Goal: Task Accomplishment & Management: Complete application form

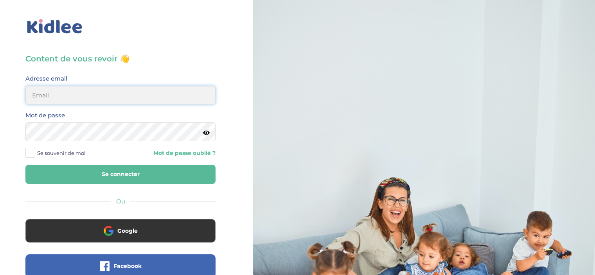
click at [90, 97] on input "email" at bounding box center [120, 95] width 190 height 19
type input "sunnmir00@gmail.com"
click at [25, 165] on button "Se connecter" at bounding box center [120, 174] width 190 height 19
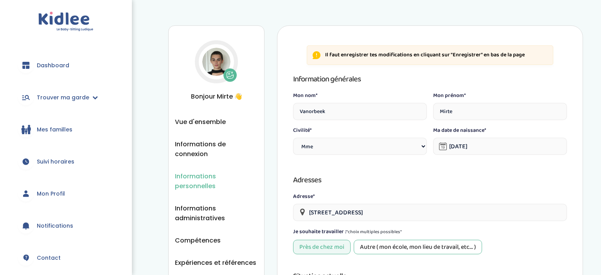
select select "1"
select select "6"
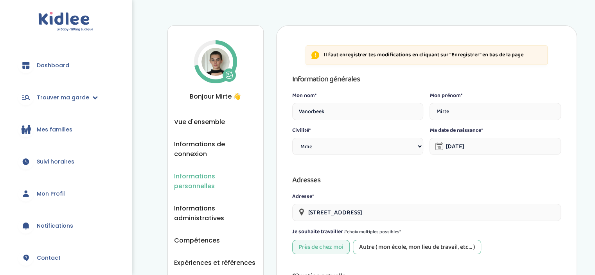
click at [234, 76] on button at bounding box center [229, 74] width 13 height 13
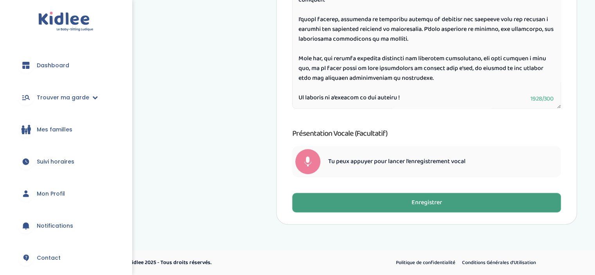
scroll to position [419, 0]
click at [438, 200] on div "Enregistrer" at bounding box center [426, 203] width 31 height 9
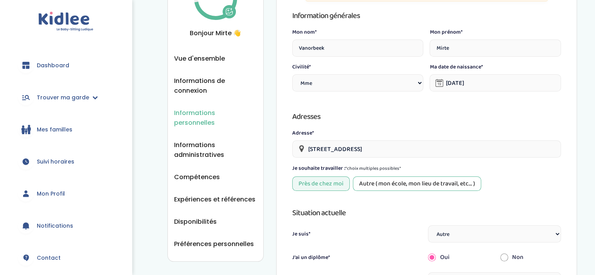
scroll to position [63, 0]
click at [197, 142] on span "Informations administratives" at bounding box center [215, 151] width 83 height 20
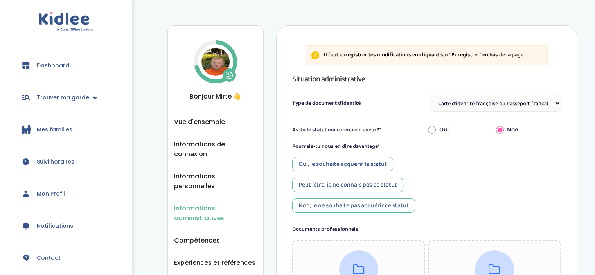
click at [554, 101] on select "Sélectionne Carte d'identité française ou Passeport français daté de moins de 5…" at bounding box center [495, 103] width 131 height 17
select select "Carte d'identité européenne ou Passeport européen (27 pays concernés)"
click at [430, 95] on select "Sélectionne Carte d'identité française ou Passeport français daté de moins de 5…" at bounding box center [495, 103] width 131 height 17
click at [351, 164] on div "Oui, je souhaite acquérir le statut" at bounding box center [342, 164] width 101 height 14
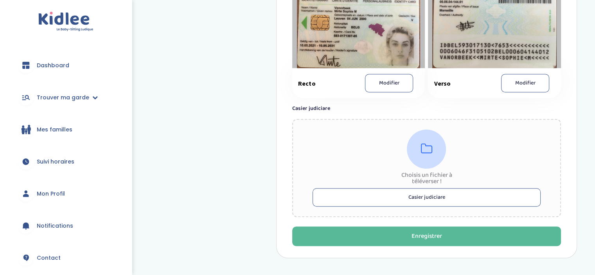
scroll to position [502, 0]
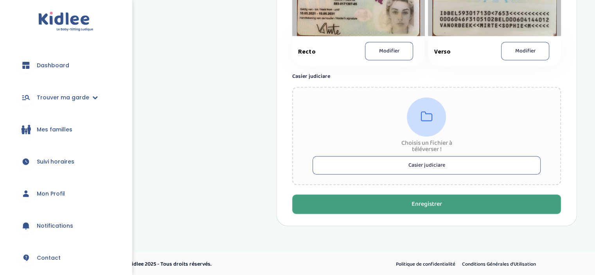
click at [437, 200] on div "Enregistrer" at bounding box center [426, 204] width 31 height 9
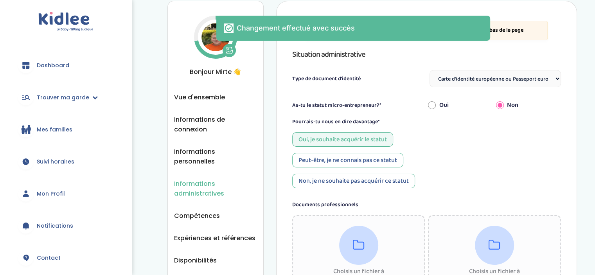
scroll to position [22, 0]
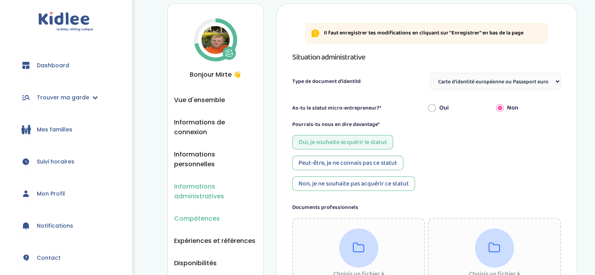
click at [193, 214] on span "Compétences" at bounding box center [197, 219] width 46 height 10
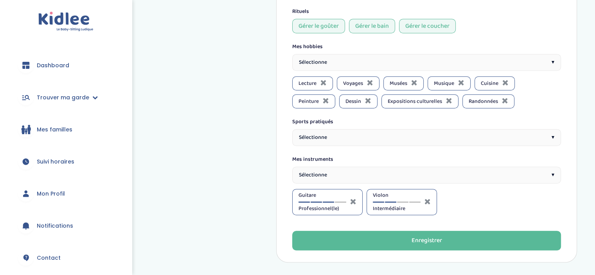
scroll to position [410, 0]
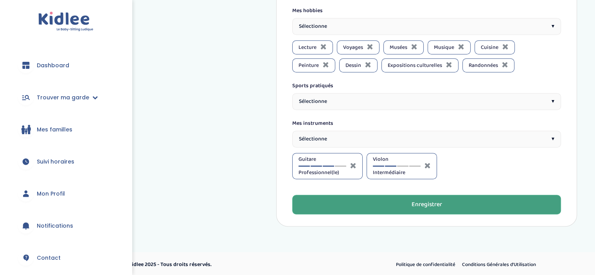
click at [402, 201] on button "Enregistrer" at bounding box center [426, 205] width 269 height 20
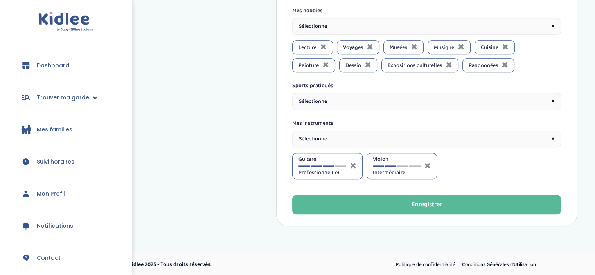
click at [316, 165] on div at bounding box center [316, 165] width 11 height 1
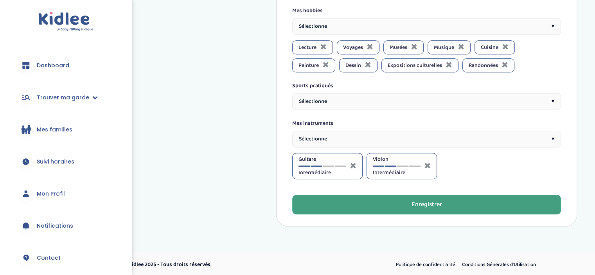
click at [429, 201] on div "Enregistrer" at bounding box center [426, 204] width 31 height 9
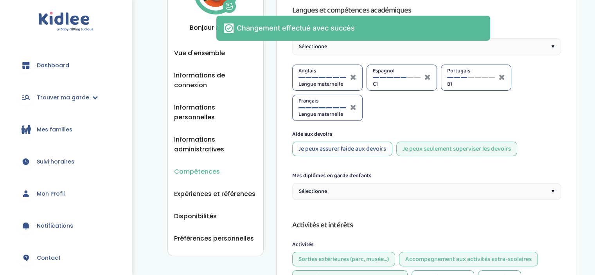
scroll to position [70, 0]
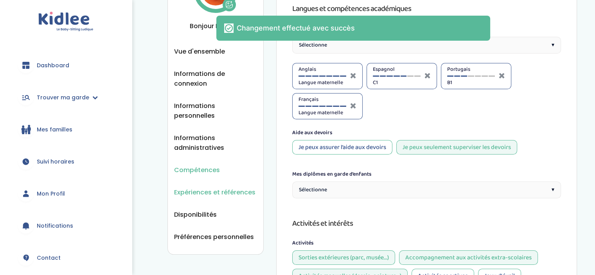
click at [239, 187] on span "Expériences et références" at bounding box center [214, 192] width 81 height 10
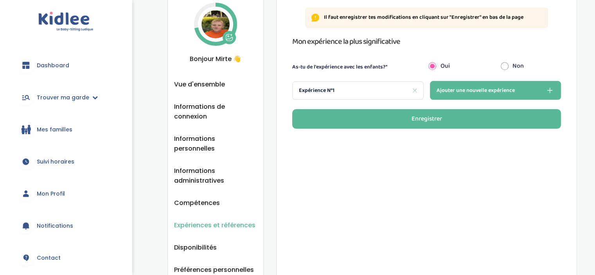
scroll to position [38, 0]
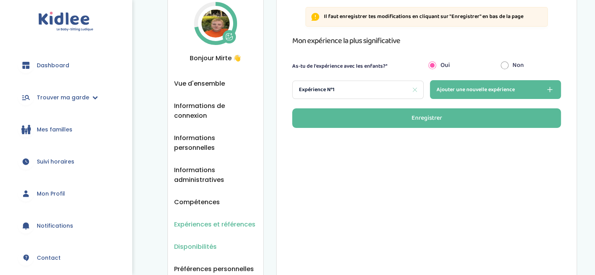
click at [189, 242] on span "Disponibilités" at bounding box center [195, 247] width 43 height 10
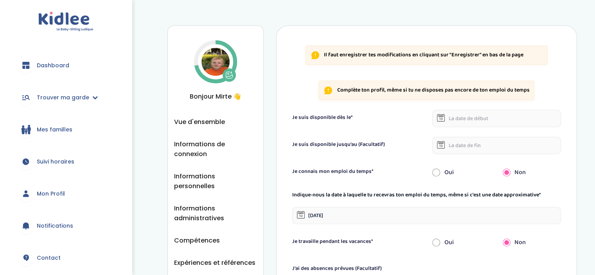
click at [440, 117] on icon at bounding box center [441, 118] width 8 height 8
click at [468, 117] on input "text" at bounding box center [496, 118] width 129 height 17
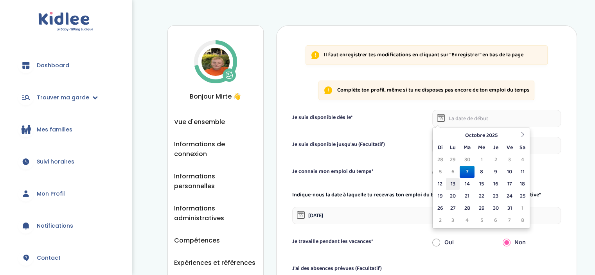
click at [453, 183] on td "13" at bounding box center [453, 184] width 14 height 12
type input "13-10-2025"
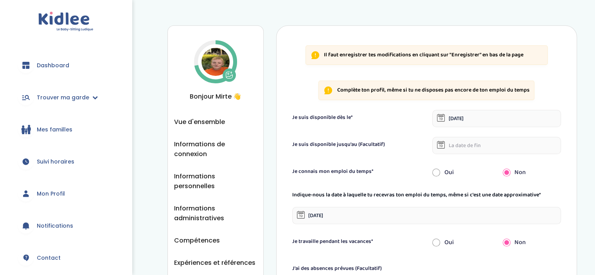
click at [437, 172] on input "radio" at bounding box center [436, 172] width 8 height 17
radio input "true"
radio input "false"
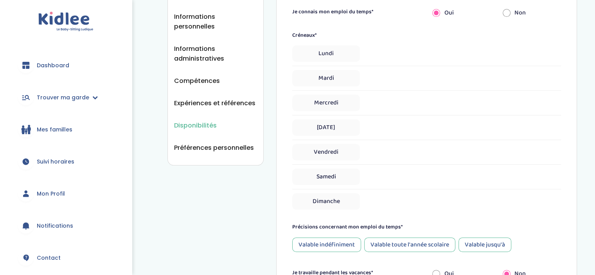
scroll to position [164, 0]
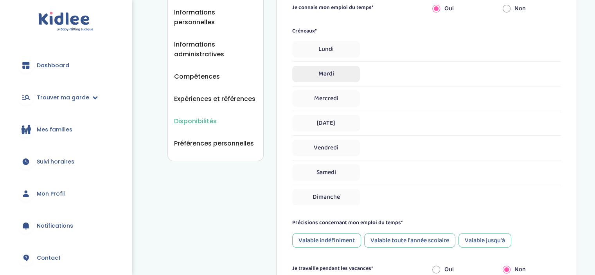
click at [328, 73] on span "Mardi" at bounding box center [326, 74] width 68 height 16
select select "1"
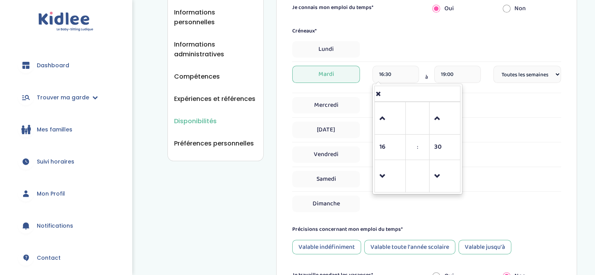
click at [399, 72] on input "16:30" at bounding box center [395, 74] width 46 height 17
type input "1"
click at [392, 144] on span "16" at bounding box center [389, 147] width 21 height 21
click at [383, 149] on td "12" at bounding box center [386, 154] width 22 height 15
type input "12:30"
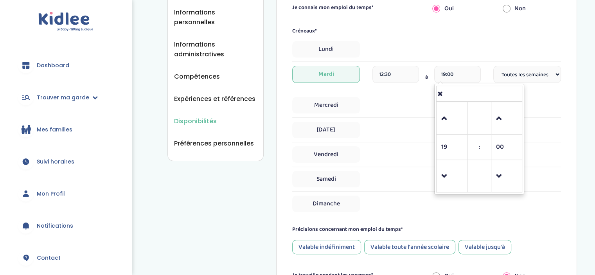
click at [473, 74] on input "19:00" at bounding box center [457, 74] width 46 height 17
click at [444, 175] on span at bounding box center [451, 176] width 21 height 21
click at [442, 116] on span at bounding box center [451, 118] width 21 height 21
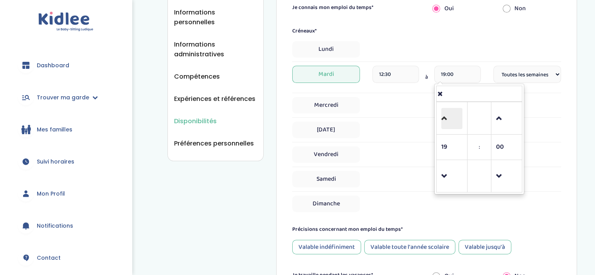
click at [442, 116] on span at bounding box center [451, 118] width 21 height 21
type input "22:00"
click at [225, 210] on div "Disponibilités Vue d'ensemble Informations de connexion Informations personnell…" at bounding box center [372, 122] width 410 height 520
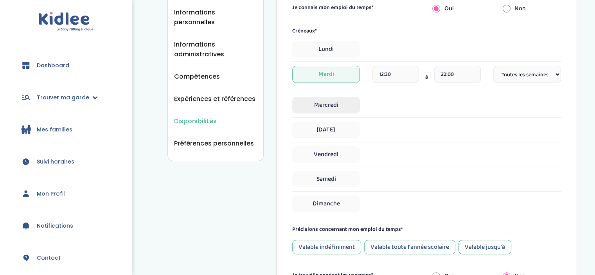
click at [324, 104] on span "Mercredi" at bounding box center [326, 105] width 68 height 16
select select "1"
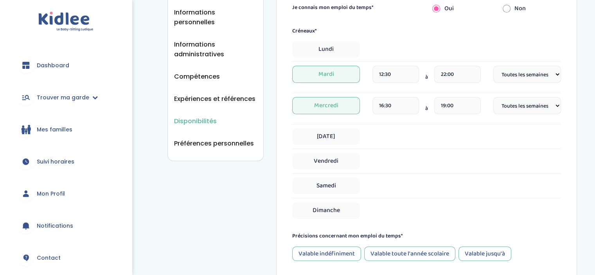
click at [383, 104] on input "16:30" at bounding box center [395, 105] width 46 height 17
click at [382, 205] on span at bounding box center [389, 207] width 21 height 21
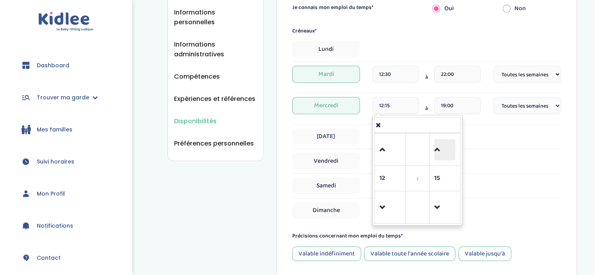
click at [440, 143] on span at bounding box center [444, 149] width 21 height 21
type input "12:30"
click at [465, 108] on input "19:00" at bounding box center [457, 105] width 46 height 17
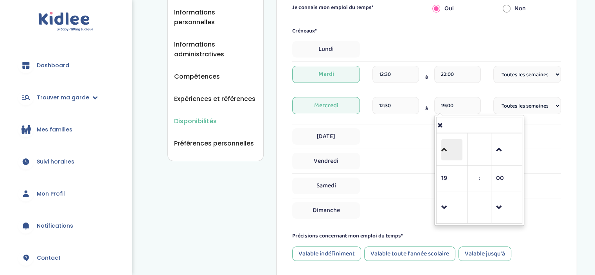
click at [446, 149] on span at bounding box center [451, 149] width 21 height 21
type input "22:00"
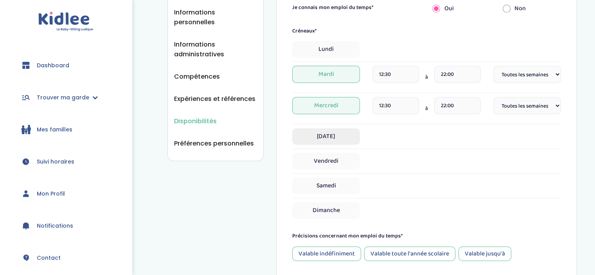
click at [330, 136] on span "Jeudi" at bounding box center [326, 136] width 68 height 16
select select "1"
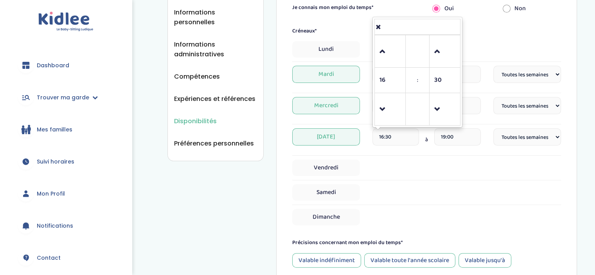
click at [408, 138] on input "16:30" at bounding box center [395, 136] width 46 height 17
click at [388, 114] on span at bounding box center [389, 109] width 21 height 21
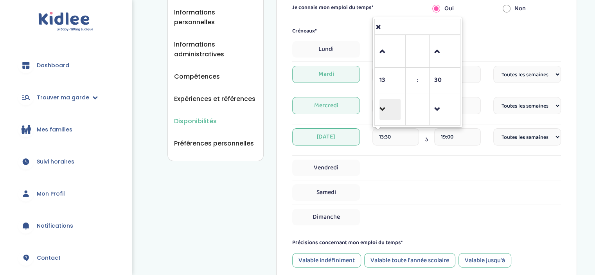
type input "12:30"
click at [463, 137] on input "19:00" at bounding box center [457, 136] width 46 height 17
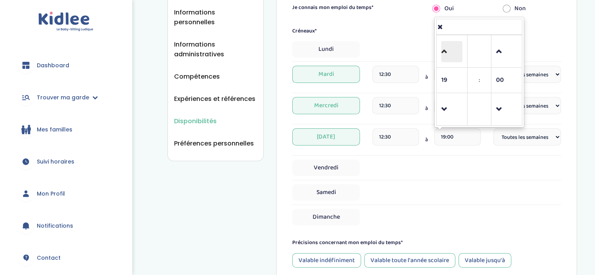
click at [445, 50] on span at bounding box center [451, 51] width 21 height 21
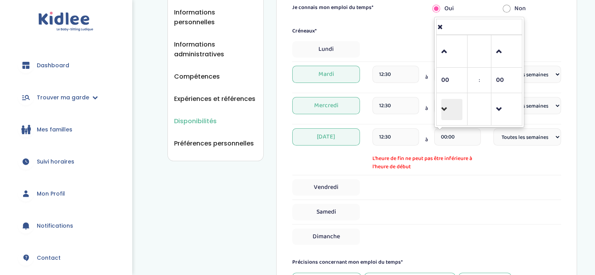
click at [451, 103] on span at bounding box center [451, 109] width 21 height 21
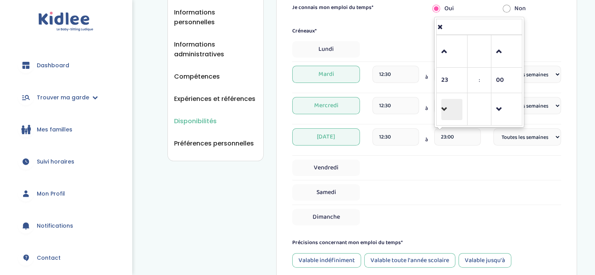
click at [451, 103] on span at bounding box center [451, 109] width 21 height 21
type input "22:00"
click at [401, 75] on input "12:30" at bounding box center [395, 74] width 46 height 17
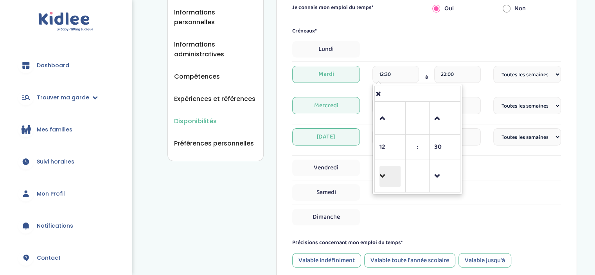
click at [386, 176] on span at bounding box center [389, 176] width 21 height 21
type input "10:30"
click at [258, 184] on div "Disponibilités Vue d'ensemble Informations de connexion Informations personnell…" at bounding box center [372, 129] width 410 height 534
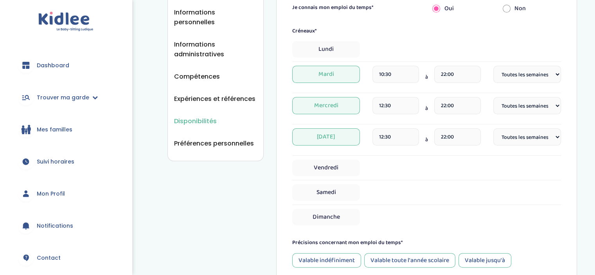
click at [398, 103] on input "12:30" at bounding box center [395, 105] width 46 height 17
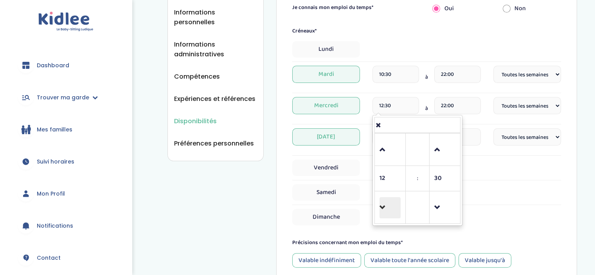
click at [387, 207] on span at bounding box center [389, 207] width 21 height 21
type input "10:30"
click at [233, 186] on div "Disponibilités Vue d'ensemble Informations de connexion Informations personnell…" at bounding box center [372, 129] width 410 height 534
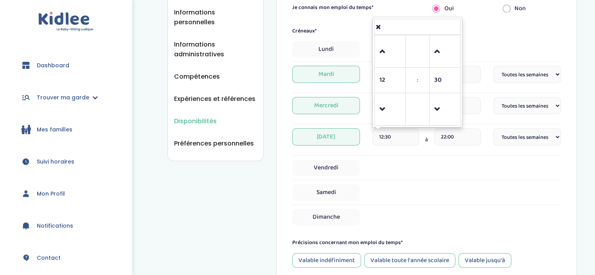
click at [407, 130] on input "12:30" at bounding box center [395, 136] width 46 height 17
click at [392, 111] on span at bounding box center [389, 109] width 21 height 21
type input "10:30"
click at [203, 193] on div "Disponibilités Vue d'ensemble Informations de connexion Informations personnell…" at bounding box center [372, 129] width 410 height 534
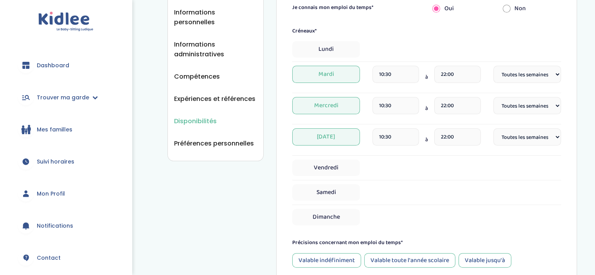
drag, startPoint x: 203, startPoint y: 193, endPoint x: 188, endPoint y: 224, distance: 34.6
click at [188, 224] on div "Disponibilités Vue d'ensemble Informations de connexion Informations personnell…" at bounding box center [372, 129] width 410 height 534
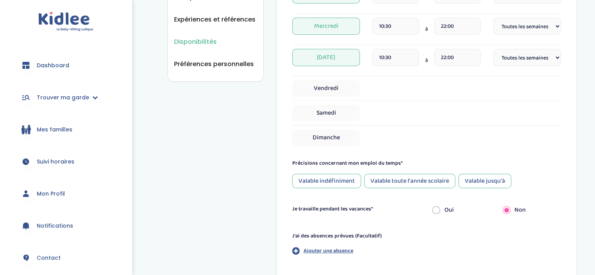
scroll to position [243, 0]
click at [337, 180] on div "Valable indéfiniment" at bounding box center [326, 181] width 69 height 14
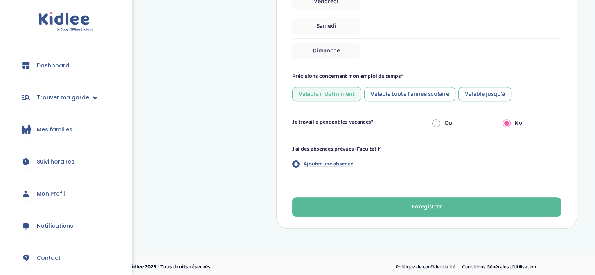
scroll to position [334, 0]
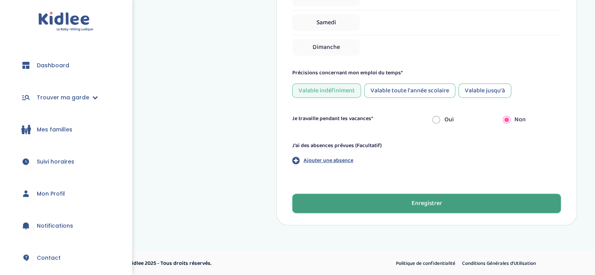
click at [439, 203] on div "Enregistrer" at bounding box center [426, 203] width 31 height 9
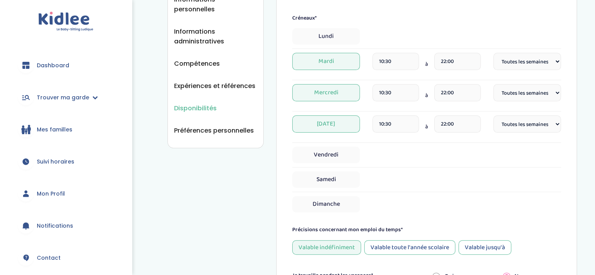
scroll to position [177, 0]
click at [214, 126] on span "Préférences personnelles" at bounding box center [214, 131] width 80 height 10
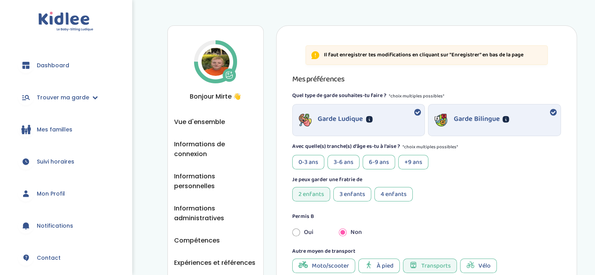
click at [306, 159] on div "0-3 ans" at bounding box center [308, 162] width 32 height 14
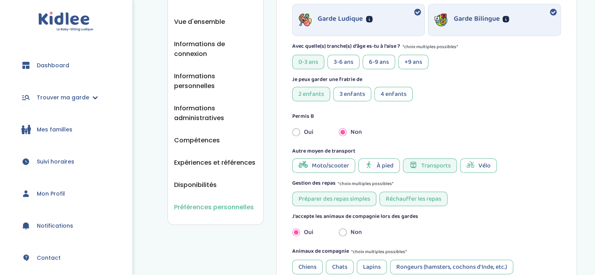
scroll to position [100, 0]
click at [380, 165] on span "À pied" at bounding box center [385, 166] width 17 height 10
click at [480, 165] on span "Vélo" at bounding box center [484, 166] width 12 height 10
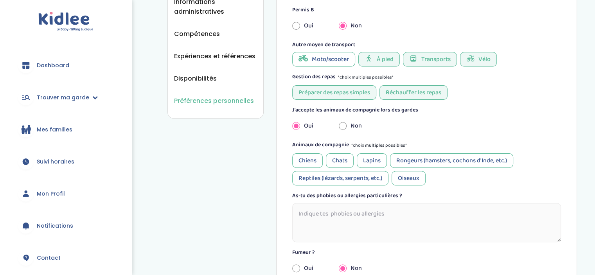
scroll to position [207, 0]
click at [345, 91] on div "Préparer des repas simples" at bounding box center [334, 91] width 84 height 14
click at [351, 87] on div "Préparer des repas simples" at bounding box center [334, 91] width 84 height 14
click at [310, 160] on div "Chiens" at bounding box center [307, 160] width 31 height 14
click at [343, 159] on div "Chats" at bounding box center [340, 160] width 28 height 14
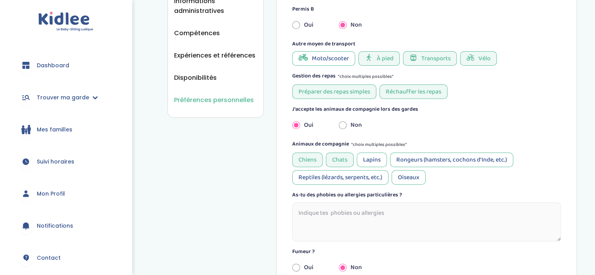
click at [372, 158] on div "Lapins" at bounding box center [372, 160] width 30 height 14
click at [407, 156] on div "Rongeurs (hamsters, cochons d'Inde, etc.)" at bounding box center [451, 160] width 123 height 14
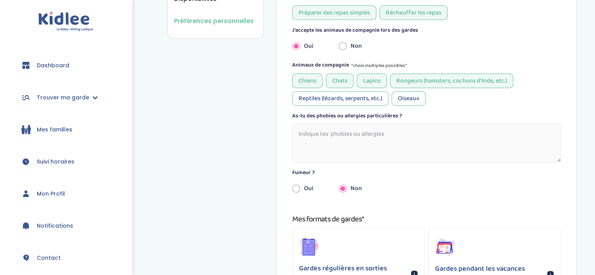
scroll to position [292, 0]
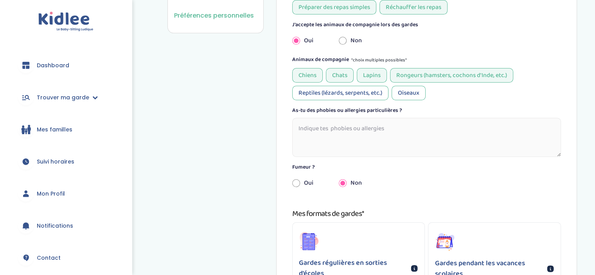
click at [372, 133] on textarea at bounding box center [426, 137] width 269 height 39
type textarea "J"
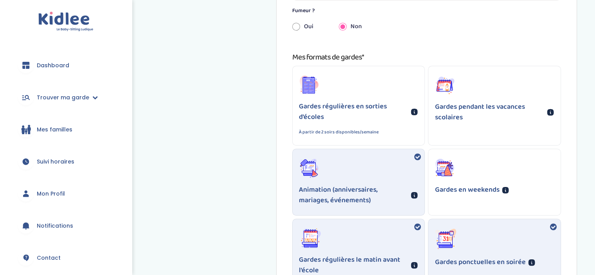
scroll to position [450, 0]
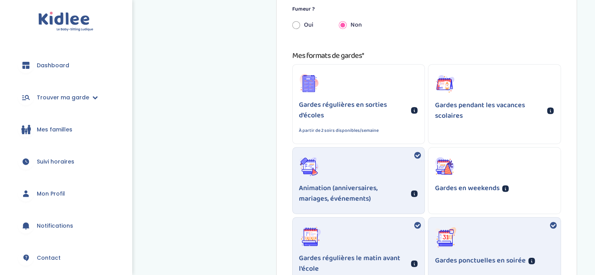
type textarea "Pas une allergie, mais je suis végane."
click at [363, 107] on p "Gardes régulières en sorties d'écoles" at bounding box center [354, 110] width 110 height 21
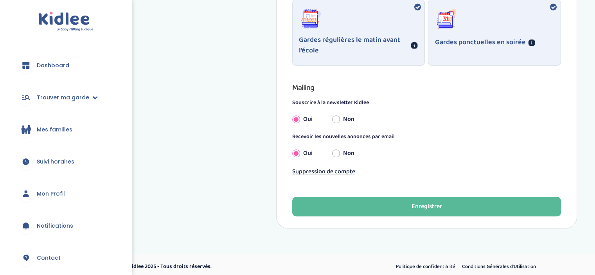
scroll to position [672, 0]
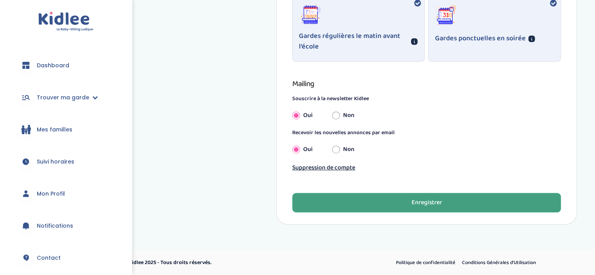
click at [422, 201] on div "Enregistrer" at bounding box center [426, 202] width 31 height 9
click at [66, 99] on span "Trouver ma garde" at bounding box center [63, 97] width 52 height 8
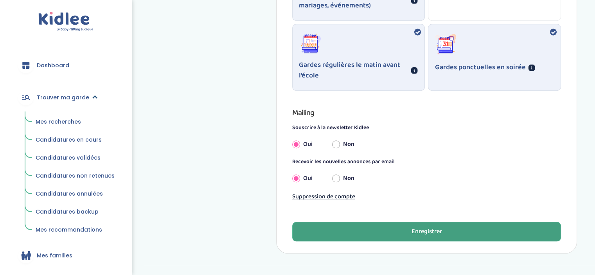
scroll to position [672, 0]
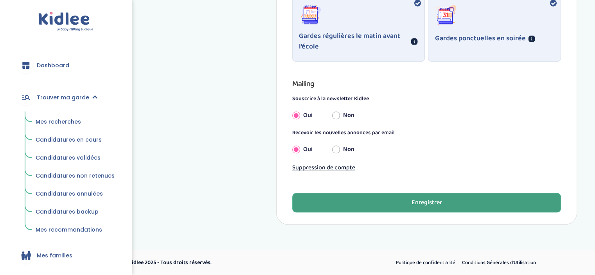
click at [61, 121] on span "Mes recherches" at bounding box center [58, 122] width 45 height 8
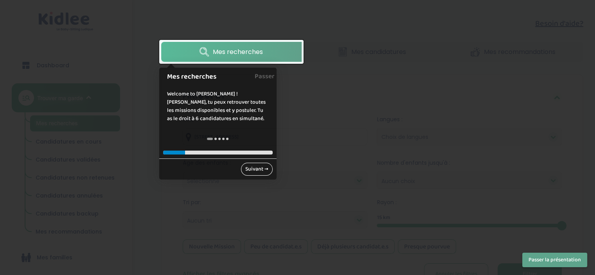
click at [253, 169] on link "Suivant →" at bounding box center [257, 169] width 32 height 13
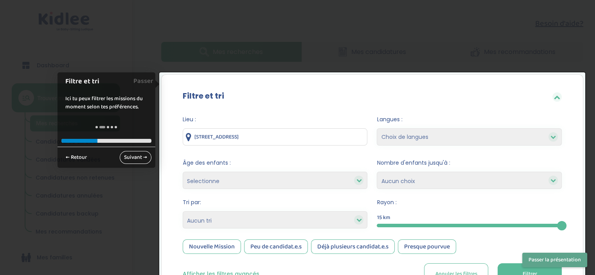
scroll to position [64, 0]
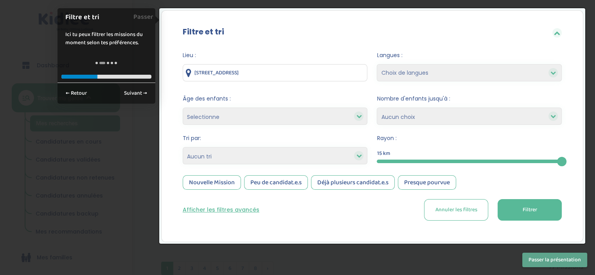
click at [359, 115] on icon at bounding box center [358, 115] width 5 height 5
click at [324, 118] on select "Selectionne moins de 3 ans entre 3 et 6 ans plus de 6 ans" at bounding box center [275, 116] width 185 height 17
select select "-3"
click at [183, 108] on select "Selectionne moins de 3 ans entre 3 et 6 ans plus de 6 ans" at bounding box center [275, 116] width 185 height 17
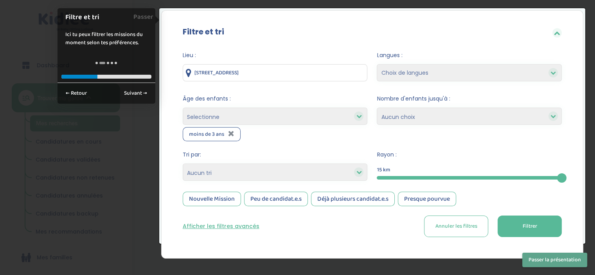
click at [330, 117] on select "Selectionne moins de 3 ans entre 3 et 6 ans plus de 6 ans" at bounding box center [275, 116] width 185 height 17
select select "3-6"
click at [183, 108] on select "Selectionne moins de 3 ans entre 3 et 6 ans plus de 6 ans" at bounding box center [275, 116] width 185 height 17
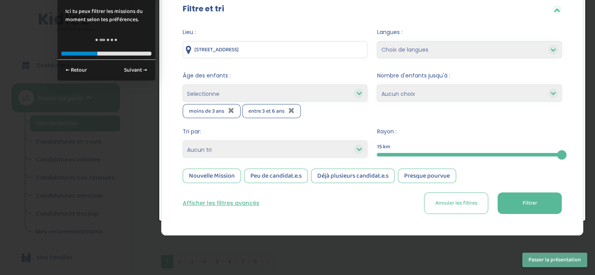
scroll to position [76, 0]
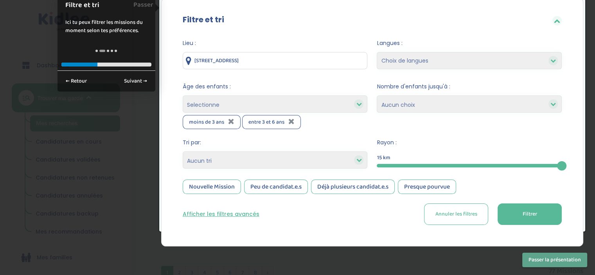
click at [340, 106] on select "Selectionne moins de 3 ans entre 3 et 6 ans plus de 6 ans" at bounding box center [275, 103] width 185 height 17
select select "+6"
click at [183, 95] on select "Selectionne moins de 3 ans entre 3 et 6 ans plus de 6 ans" at bounding box center [275, 103] width 185 height 17
select select
click at [225, 157] on select "Heures par semaine (croissant) Heures par semaine (décroissant) Date de démarra…" at bounding box center [275, 159] width 185 height 17
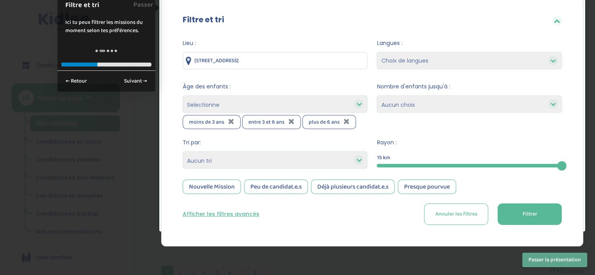
click at [166, 150] on div "Filtre et tri Lieu : 24 Rue Saint-Just, Ivry-sur-Seine, France Langues : Choix …" at bounding box center [372, 122] width 422 height 248
click at [538, 101] on select "1 2 3 4 Aucun choix" at bounding box center [469, 103] width 185 height 17
select select "1"
click at [377, 95] on select "1 2 3 4 Aucun choix" at bounding box center [469, 103] width 185 height 17
drag, startPoint x: 559, startPoint y: 165, endPoint x: 461, endPoint y: 171, distance: 97.6
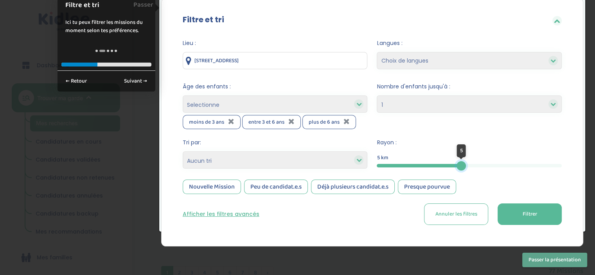
click at [461, 171] on form "Lieu : 24 Rue Saint-Just, Ivry-sur-Seine, France Langues : Choix de langues Ang…" at bounding box center [372, 132] width 379 height 186
drag, startPoint x: 440, startPoint y: 166, endPoint x: 514, endPoint y: 167, distance: 73.6
click at [514, 167] on div at bounding box center [513, 165] width 9 height 9
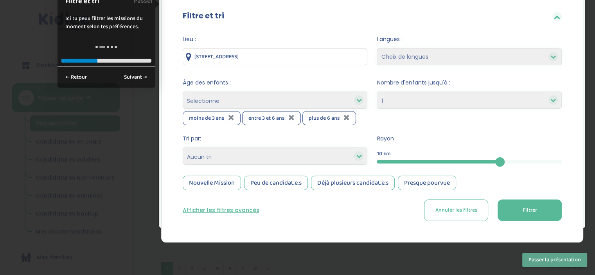
scroll to position [64, 0]
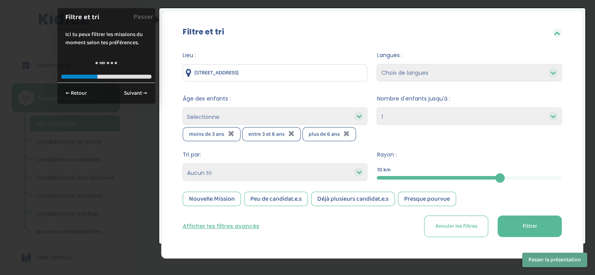
click at [440, 72] on select "Choix de langues Anglais Arabe Espagnol Italien Russe Français Coréen" at bounding box center [469, 72] width 185 height 17
select select "2"
click at [377, 64] on select "Choix de langues Anglais Arabe Espagnol Italien Russe Français Coréen" at bounding box center [469, 72] width 185 height 17
select select
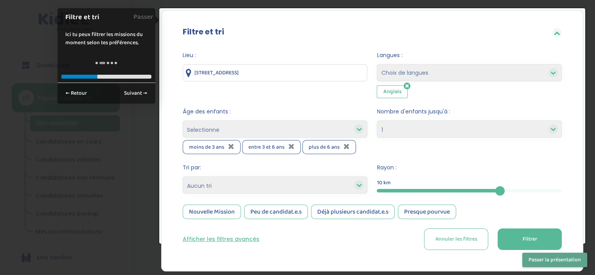
click at [535, 235] on span "Filtrer" at bounding box center [529, 239] width 14 height 8
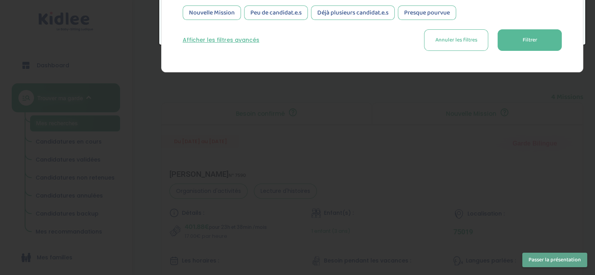
scroll to position [267, 0]
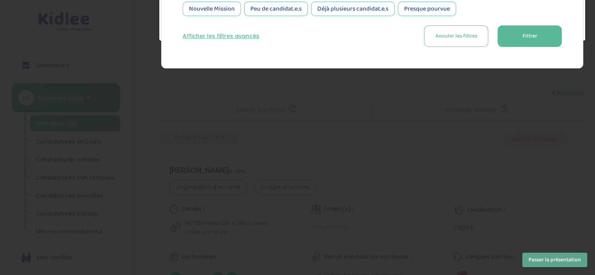
click at [530, 36] on span "Filtrer" at bounding box center [529, 36] width 14 height 8
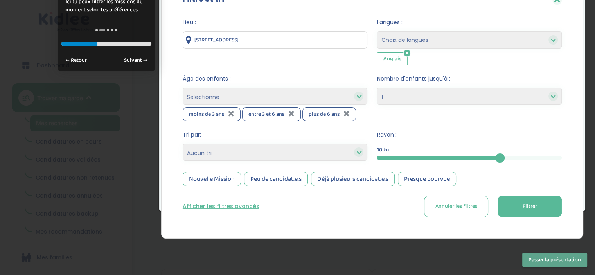
scroll to position [98, 0]
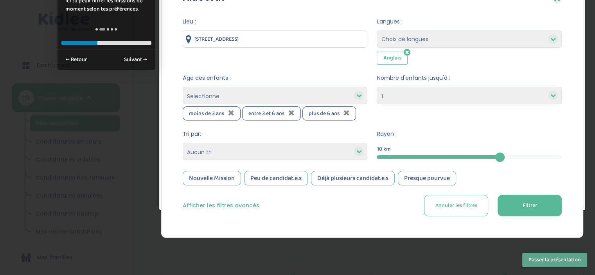
click at [411, 92] on select "1 2 3 4 Aucun choix" at bounding box center [469, 95] width 185 height 17
select select
click at [377, 87] on select "1 2 3 4 Aucun choix" at bounding box center [469, 95] width 185 height 17
click at [521, 208] on button "Filtrer" at bounding box center [530, 206] width 64 height 22
drag, startPoint x: 501, startPoint y: 156, endPoint x: 581, endPoint y: 158, distance: 80.6
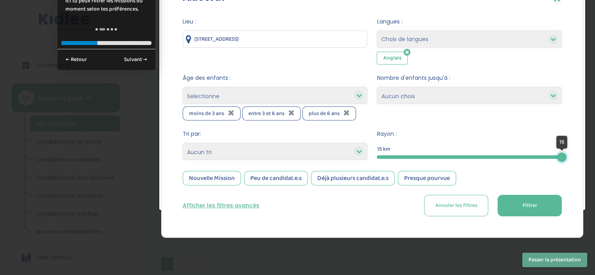
click at [581, 158] on div "Filtre et tri Lieu : 24 Rue Saint-Just, Ivry-sur-Seine, France Langues : Choix …" at bounding box center [372, 107] width 422 height 261
click at [533, 205] on span "Filtrer" at bounding box center [529, 205] width 14 height 8
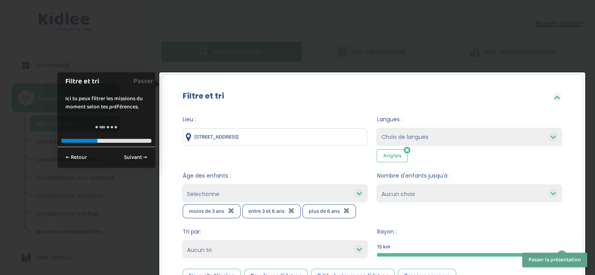
click at [521, 14] on div at bounding box center [297, 137] width 595 height 275
click at [128, 158] on link "Suivant →" at bounding box center [136, 157] width 32 height 13
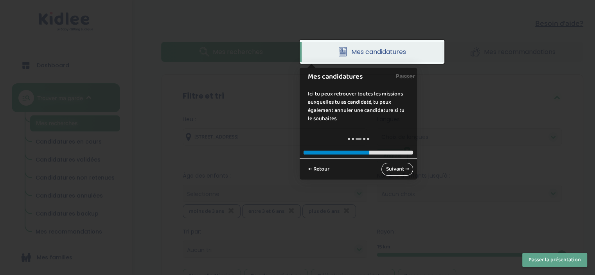
click at [399, 170] on link "Suivant →" at bounding box center [397, 169] width 32 height 13
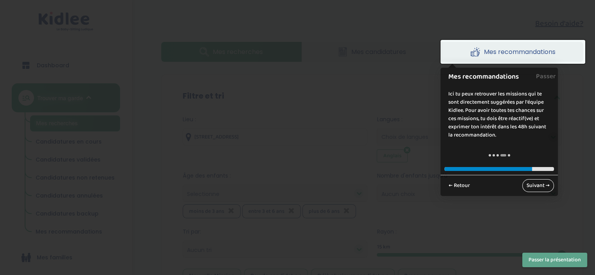
click at [540, 184] on link "Suivant →" at bounding box center [538, 185] width 32 height 13
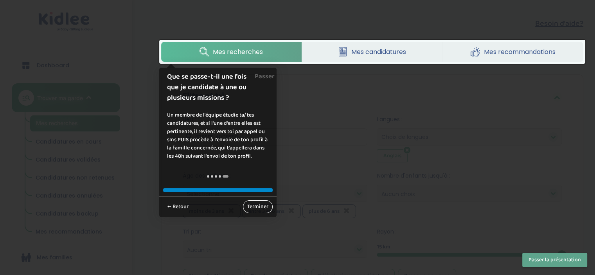
click at [259, 206] on link "Terminer" at bounding box center [258, 206] width 30 height 13
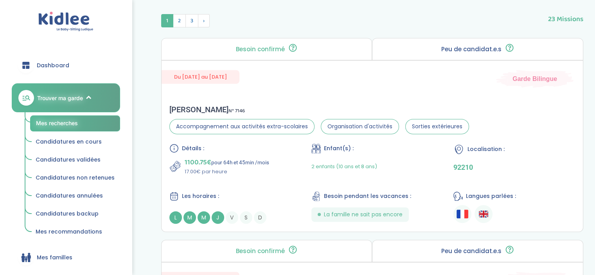
scroll to position [341, 0]
drag, startPoint x: 236, startPoint y: 159, endPoint x: 439, endPoint y: 67, distance: 222.9
click at [439, 67] on div "Du 01-09-2025 au 31-07-2026 Garde Bilingue" at bounding box center [372, 74] width 421 height 27
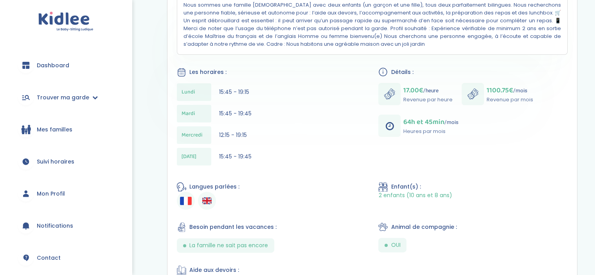
scroll to position [205, 0]
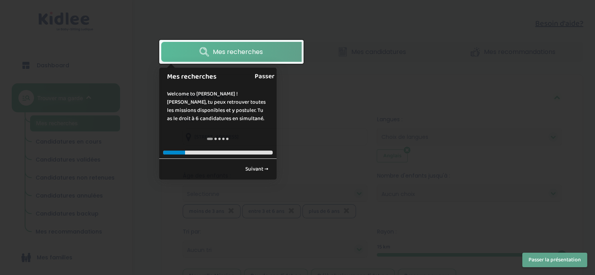
click at [262, 72] on link "Passer" at bounding box center [265, 77] width 20 height 18
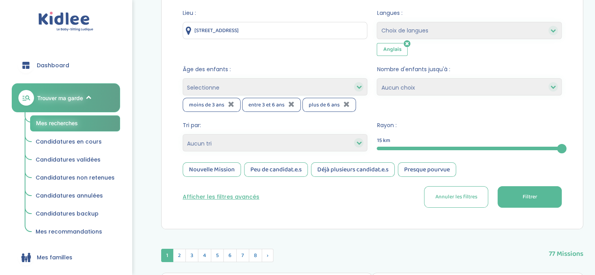
scroll to position [116, 0]
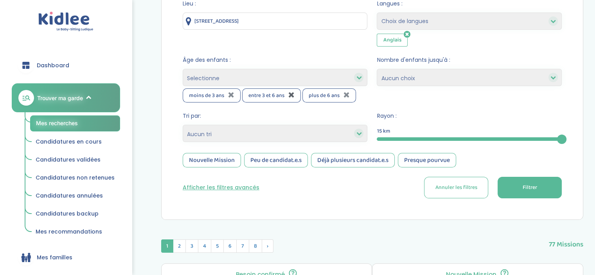
click at [293, 93] on icon at bounding box center [291, 95] width 6 height 8
click at [286, 95] on icon at bounding box center [286, 95] width 6 height 8
click at [408, 76] on select "1 2 3 4 Aucun choix" at bounding box center [469, 77] width 185 height 17
select select "1"
click at [377, 69] on select "1 2 3 4 Aucun choix" at bounding box center [469, 77] width 185 height 17
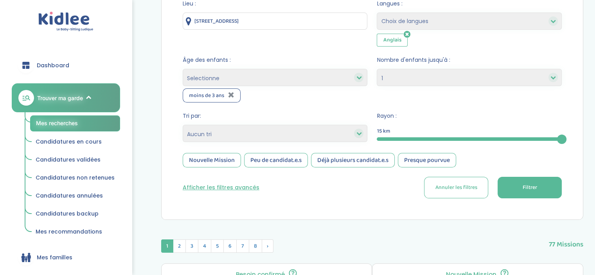
click at [444, 138] on div at bounding box center [469, 139] width 185 height 4
click at [538, 190] on button "Filtrer" at bounding box center [530, 188] width 64 height 22
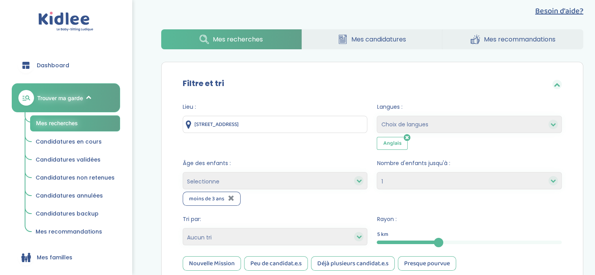
scroll to position [8, 0]
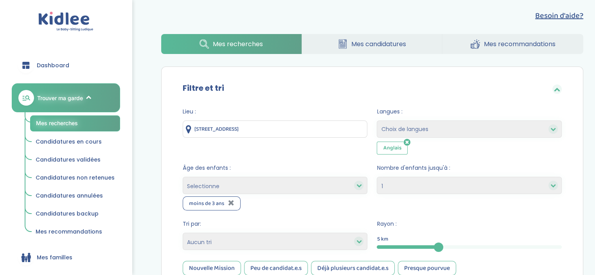
click at [261, 180] on select "Selectionne moins de 3 ans entre 3 et 6 ans plus de 6 ans" at bounding box center [275, 185] width 185 height 17
select select "3-6"
click at [183, 177] on select "Selectionne moins de 3 ans entre 3 et 6 ans plus de 6 ans" at bounding box center [275, 185] width 185 height 17
select select
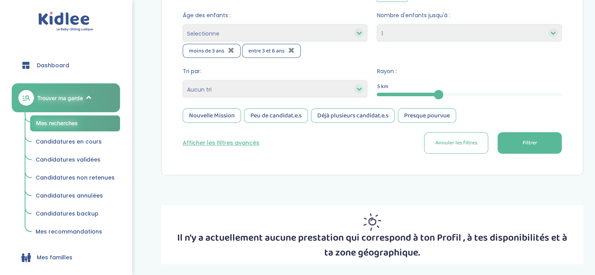
scroll to position [161, 0]
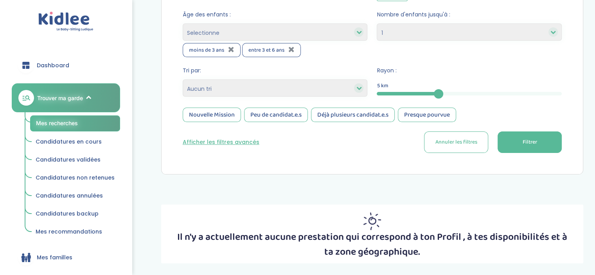
click at [529, 142] on span "Filtrer" at bounding box center [529, 142] width 14 height 8
click at [500, 92] on div "5" at bounding box center [469, 94] width 185 height 4
click at [528, 148] on button "Filtrer" at bounding box center [530, 142] width 64 height 22
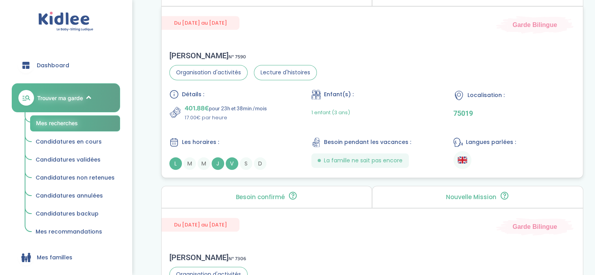
scroll to position [385, 0]
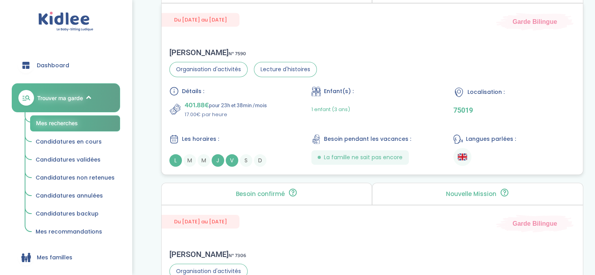
drag, startPoint x: 347, startPoint y: 106, endPoint x: 268, endPoint y: 131, distance: 82.8
click at [268, 131] on div "Détails : 401.88€ pour 23h et 38min /mois 17.00€ par heure Enfant(s) : 1 enfant…" at bounding box center [372, 126] width 406 height 80
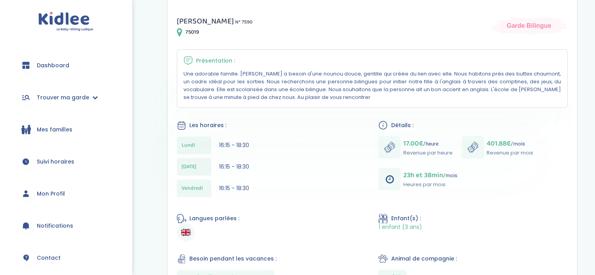
scroll to position [135, 0]
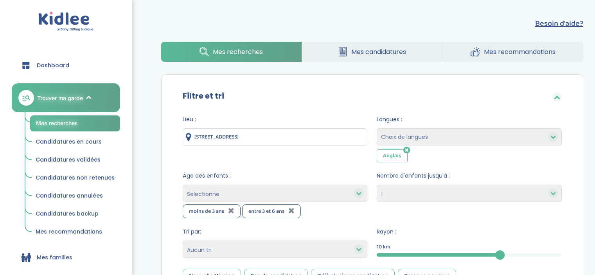
select select "1"
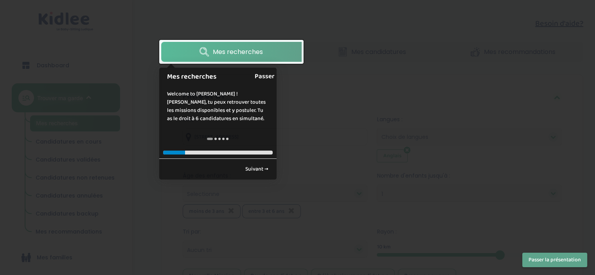
click at [258, 78] on link "Passer" at bounding box center [265, 77] width 20 height 18
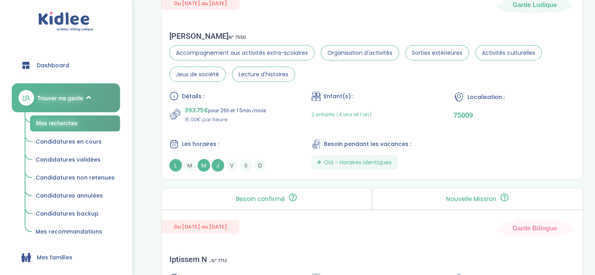
scroll to position [1625, 0]
drag, startPoint x: 372, startPoint y: 112, endPoint x: 260, endPoint y: 114, distance: 112.3
click at [260, 116] on p "15.00€ par heure" at bounding box center [225, 120] width 81 height 8
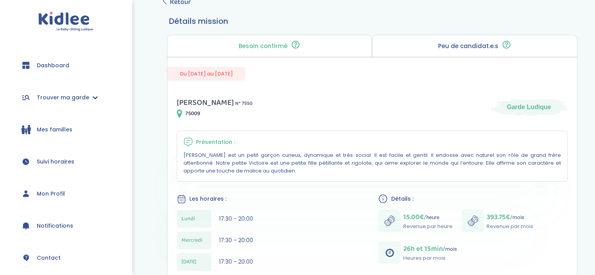
scroll to position [16, 0]
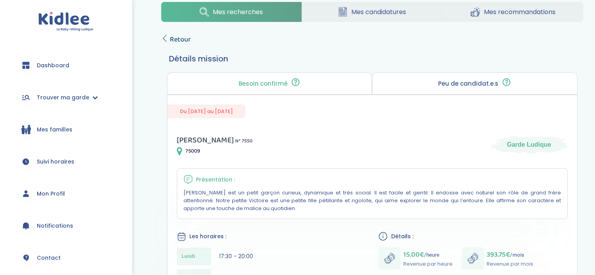
click at [178, 38] on span "Retour" at bounding box center [180, 39] width 21 height 11
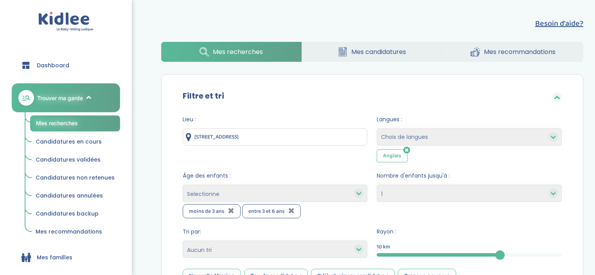
select select "1"
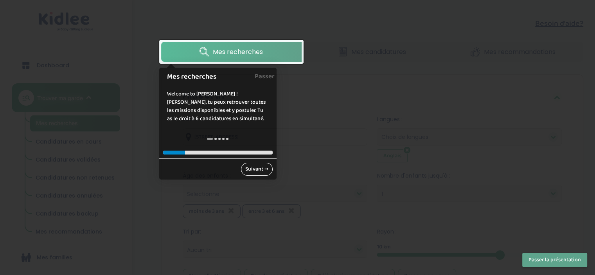
click at [259, 167] on link "Suivant →" at bounding box center [257, 169] width 32 height 13
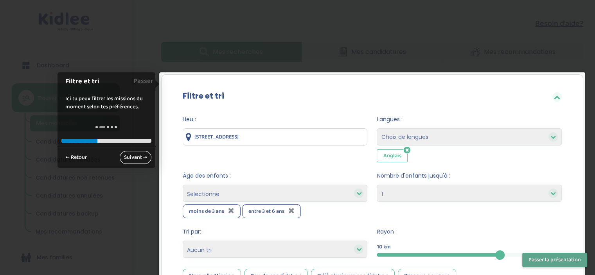
scroll to position [79, 0]
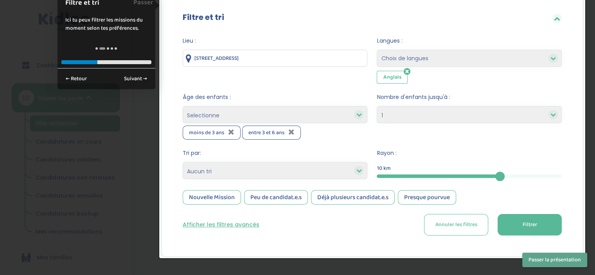
click at [523, 225] on span "Filtrer" at bounding box center [529, 225] width 14 height 8
click at [132, 79] on link "Suivant →" at bounding box center [136, 78] width 32 height 13
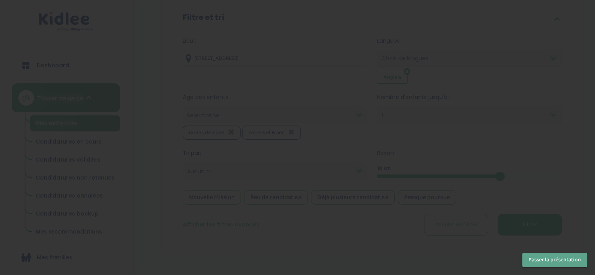
scroll to position [0, 0]
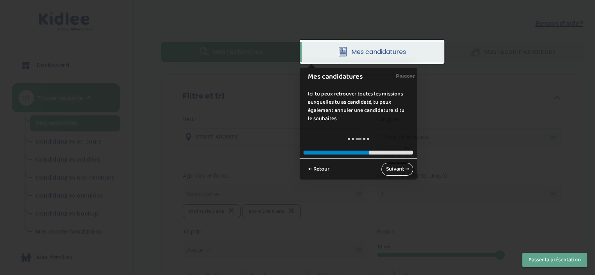
click at [395, 169] on link "Suivant →" at bounding box center [397, 169] width 32 height 13
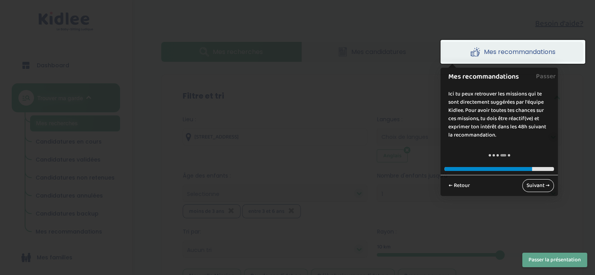
click at [543, 183] on link "Suivant →" at bounding box center [538, 185] width 32 height 13
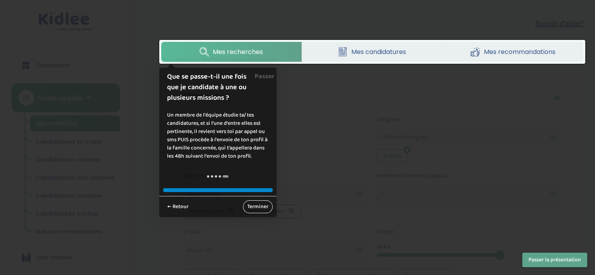
click at [255, 206] on link "Terminer" at bounding box center [258, 206] width 30 height 13
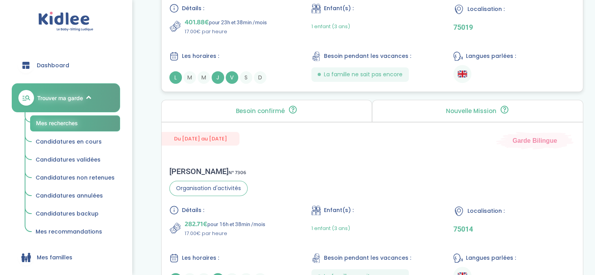
scroll to position [562, 0]
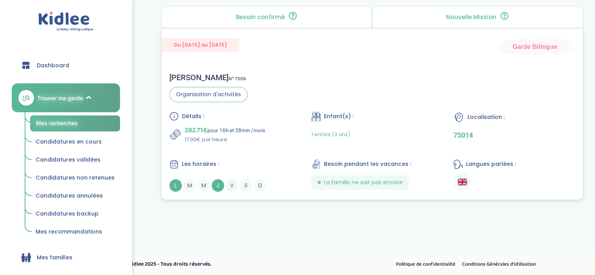
click at [375, 130] on div "1 enfant (3 ans)" at bounding box center [372, 134] width 122 height 18
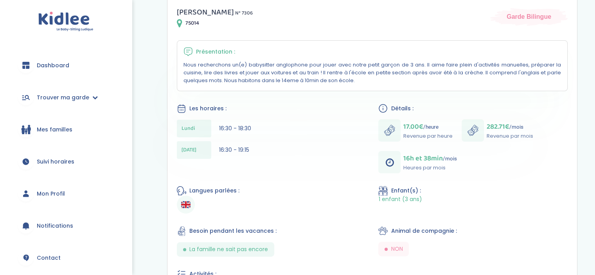
scroll to position [146, 0]
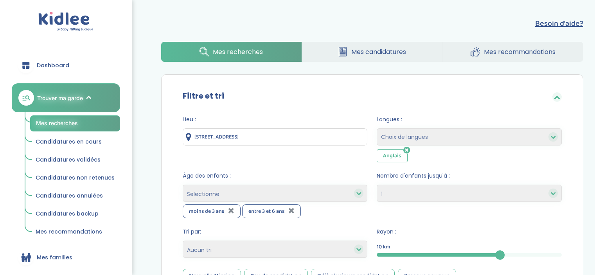
select select "1"
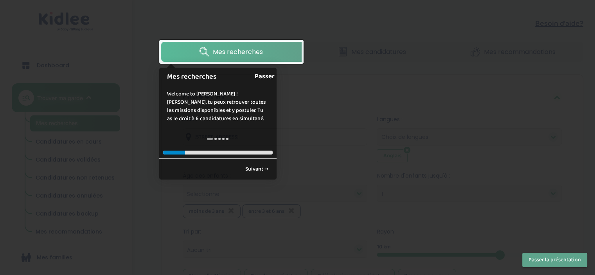
click at [261, 75] on link "Passer" at bounding box center [265, 77] width 20 height 18
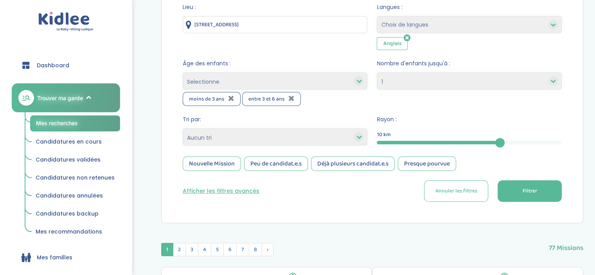
scroll to position [113, 0]
click at [214, 189] on button "Afficher les filtres avancés" at bounding box center [221, 191] width 77 height 8
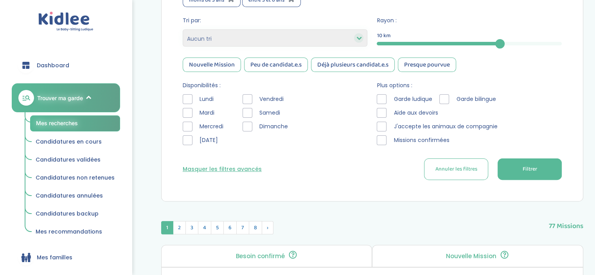
scroll to position [218, 0]
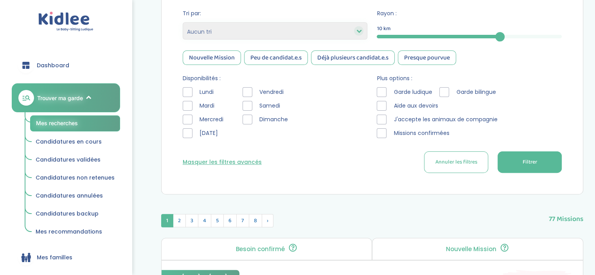
click at [189, 104] on div at bounding box center [188, 106] width 10 height 10
click at [186, 118] on div at bounding box center [188, 120] width 10 height 10
click at [190, 134] on div at bounding box center [188, 133] width 10 height 10
click at [532, 162] on span "Filtrer" at bounding box center [529, 162] width 14 height 8
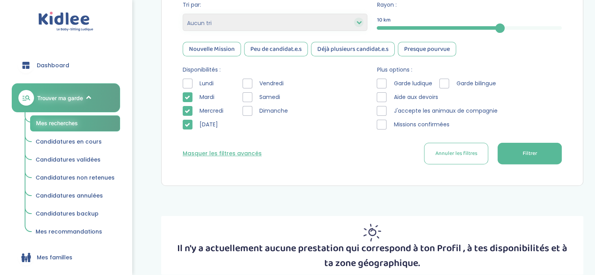
scroll to position [227, 0]
click at [247, 81] on div at bounding box center [248, 84] width 10 height 10
click at [539, 149] on button "Filtrer" at bounding box center [530, 154] width 64 height 22
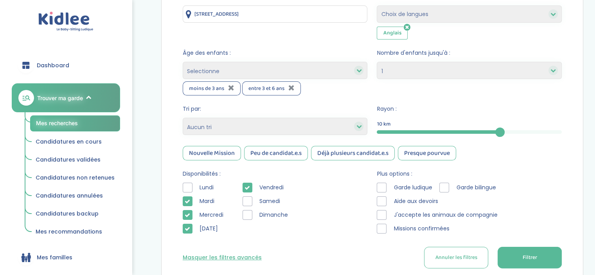
scroll to position [122, 0]
click at [399, 72] on select "1 2 3 4 Aucun choix" at bounding box center [469, 71] width 185 height 17
click at [306, 70] on select "Selectionne moins de 3 ans entre 3 et 6 ans plus de 6 ans" at bounding box center [275, 71] width 185 height 17
select select "+6"
click at [183, 63] on select "Selectionne moins de 3 ans entre 3 et 6 ans plus de 6 ans" at bounding box center [275, 71] width 185 height 17
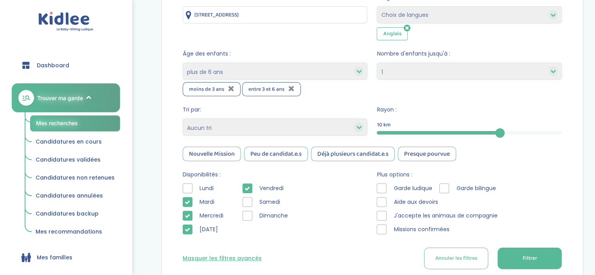
select select
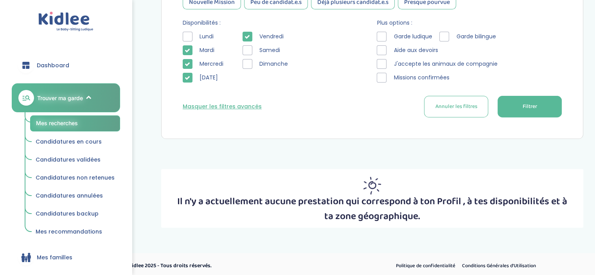
scroll to position [276, 0]
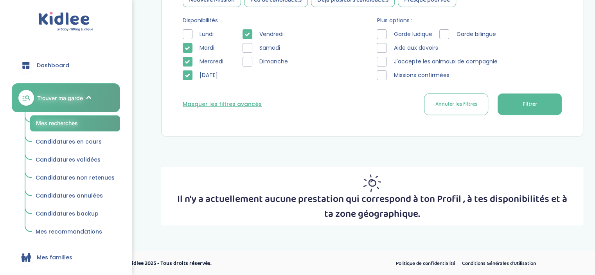
click at [536, 103] on span "Filtrer" at bounding box center [529, 104] width 14 height 8
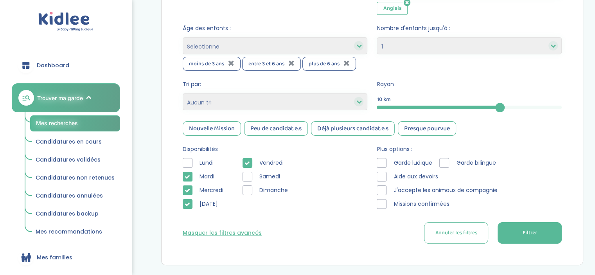
scroll to position [145, 0]
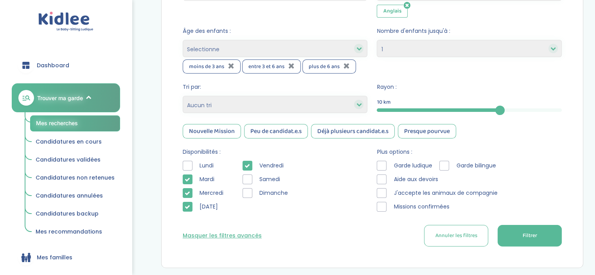
click at [431, 45] on select "1 2 3 4 Aucun choix" at bounding box center [469, 48] width 185 height 17
select select "2"
click at [377, 40] on select "1 2 3 4 Aucun choix" at bounding box center [469, 48] width 185 height 17
click at [547, 237] on button "Filtrer" at bounding box center [530, 236] width 64 height 22
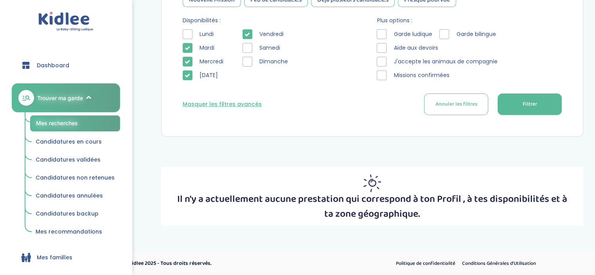
click at [186, 36] on div at bounding box center [188, 34] width 10 height 10
click at [250, 34] on div at bounding box center [248, 34] width 10 height 10
click at [189, 71] on div at bounding box center [188, 75] width 10 height 10
click at [535, 101] on span "Filtrer" at bounding box center [529, 104] width 14 height 8
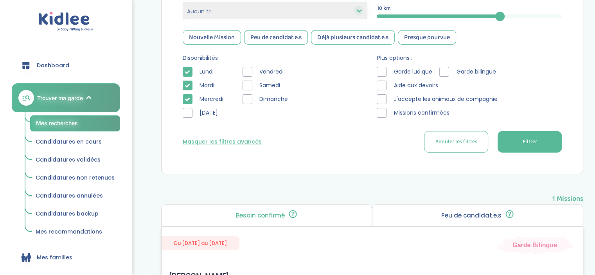
scroll to position [220, 0]
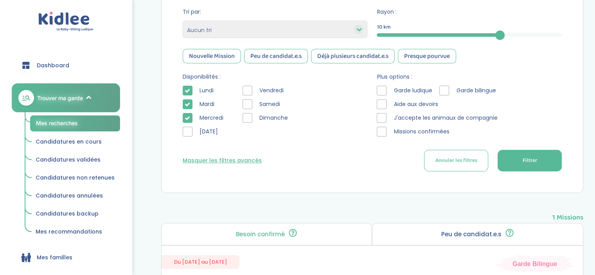
click at [217, 160] on button "Masquer les filtres avancés" at bounding box center [222, 160] width 79 height 8
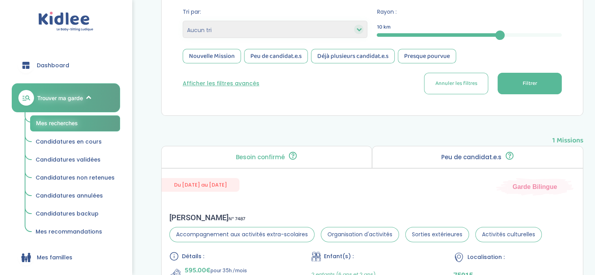
click at [241, 83] on button "Afficher les filtres avancés" at bounding box center [221, 83] width 77 height 8
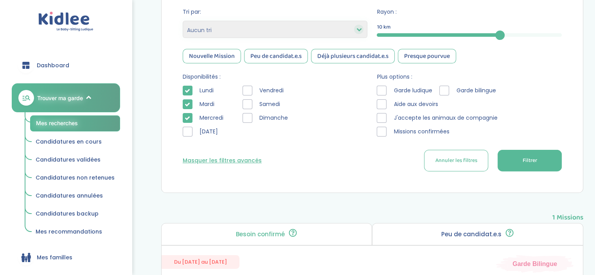
click at [184, 87] on div at bounding box center [188, 91] width 10 height 10
click at [188, 100] on div at bounding box center [188, 104] width 10 height 10
click at [188, 115] on icon at bounding box center [187, 117] width 5 height 5
click at [537, 161] on span "Filtrer" at bounding box center [529, 160] width 14 height 8
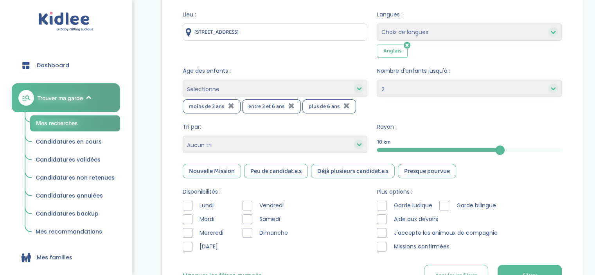
scroll to position [102, 0]
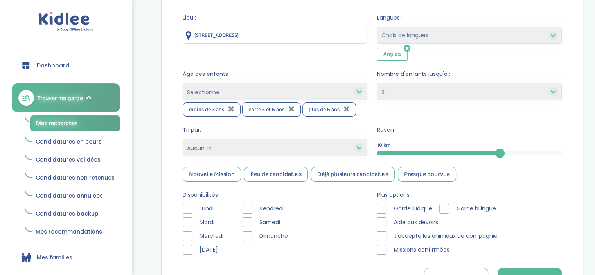
click at [234, 144] on select "Heures par semaine (croissant) Heures par semaine (décroissant) Date de démarra…" at bounding box center [275, 147] width 185 height 17
select select "salary_desc"
click at [183, 139] on select "Heures par semaine (croissant) Heures par semaine (décroissant) Date de démarra…" at bounding box center [275, 147] width 185 height 17
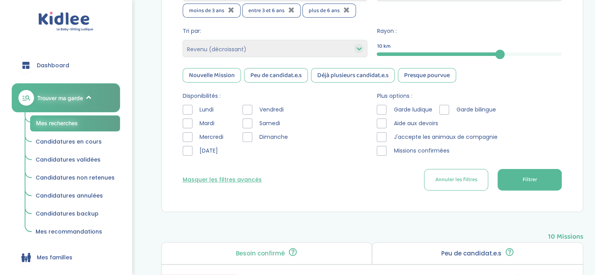
scroll to position [204, 0]
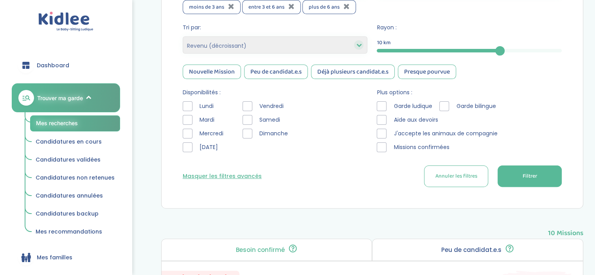
click at [534, 176] on span "Filtrer" at bounding box center [529, 176] width 14 height 8
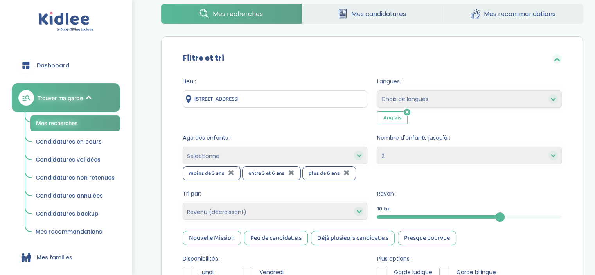
scroll to position [0, 0]
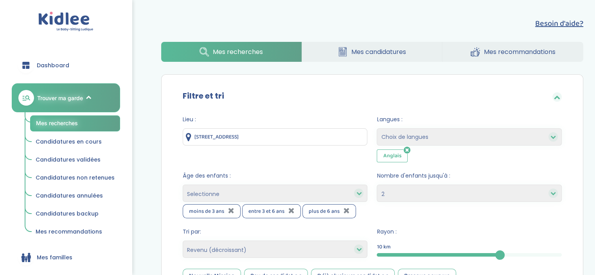
click at [235, 52] on span "Mes recherches" at bounding box center [238, 52] width 50 height 10
select select "2"
select select "salary_desc"
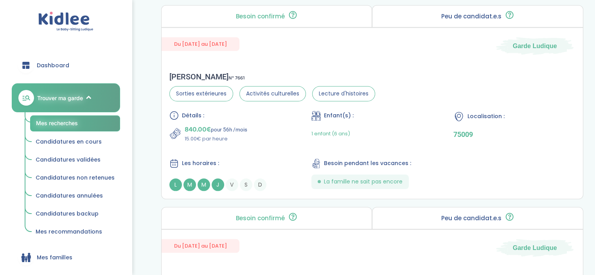
scroll to position [778, 0]
drag, startPoint x: 354, startPoint y: 125, endPoint x: 304, endPoint y: 48, distance: 91.8
click at [304, 48] on div "Du [DATE] au [DATE] Garde Ludique" at bounding box center [372, 41] width 421 height 27
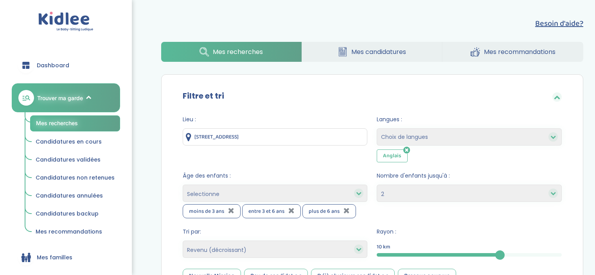
select select "2"
select select "salary_desc"
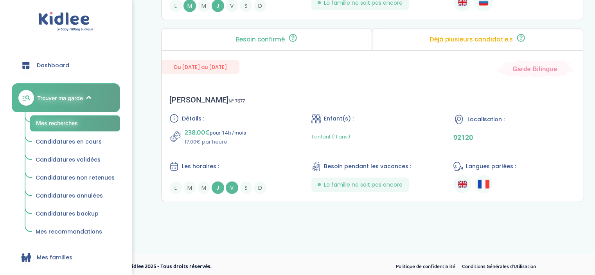
scroll to position [2156, 0]
click at [77, 142] on span "Candidatures en cours" at bounding box center [69, 142] width 66 height 8
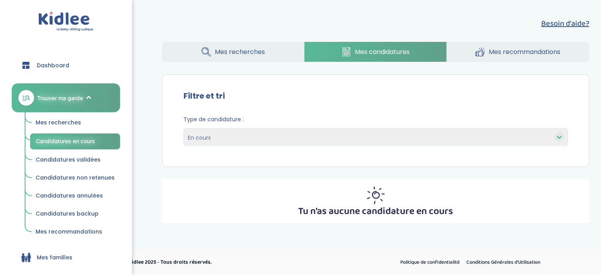
click at [61, 158] on span "Candidatures validées" at bounding box center [68, 160] width 65 height 8
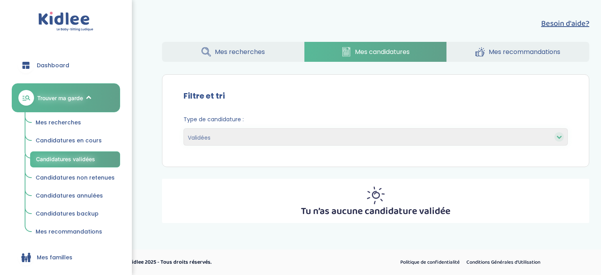
select select "accepted"
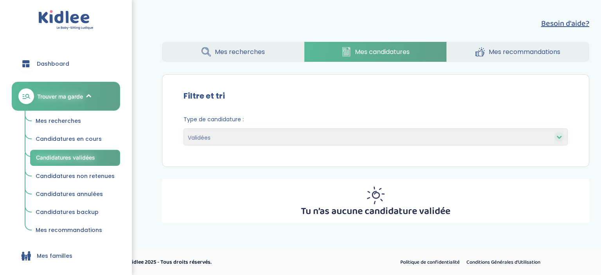
click at [85, 230] on span "Mes recommandations" at bounding box center [69, 230] width 67 height 8
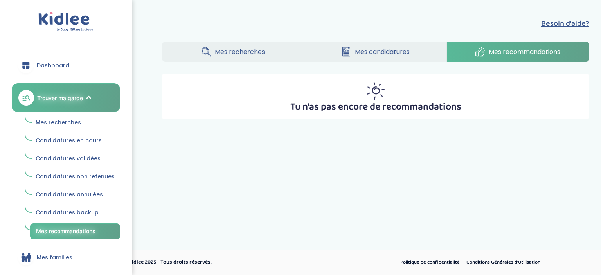
click at [77, 193] on span "Candidatures annulées" at bounding box center [69, 195] width 67 height 8
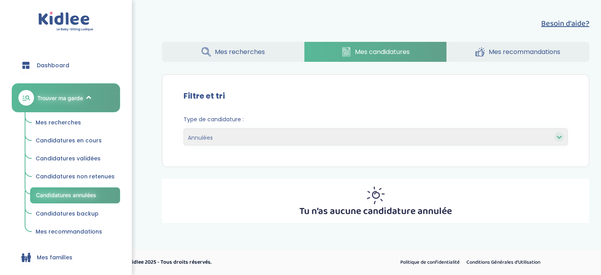
select select "canceled"
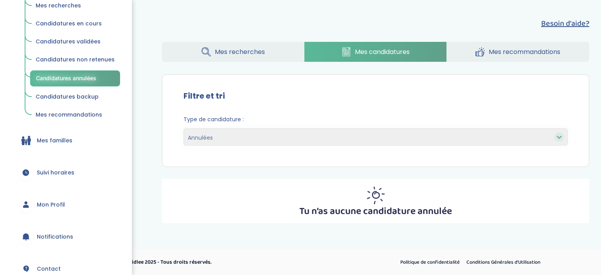
scroll to position [117, 0]
click at [52, 138] on span "Mes familles" at bounding box center [55, 140] width 36 height 8
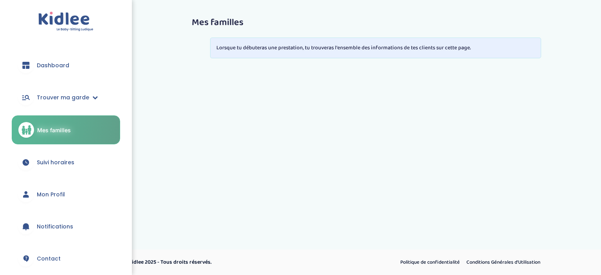
click at [49, 129] on span "Mes familles" at bounding box center [54, 130] width 34 height 8
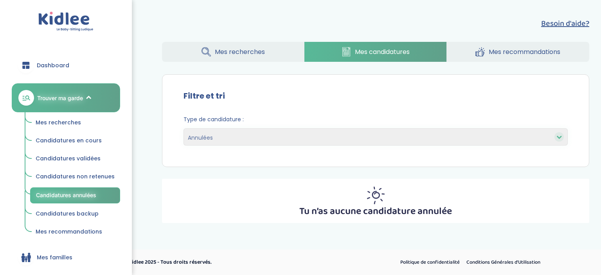
select select "canceled"
